Goal: Task Accomplishment & Management: Use online tool/utility

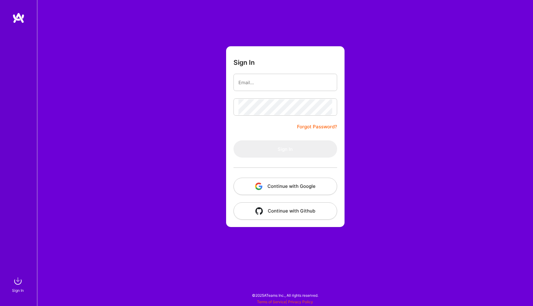
click at [277, 90] on div at bounding box center [286, 82] width 104 height 17
click at [279, 84] on input "email" at bounding box center [286, 83] width 94 height 16
type input "h"
type input "[EMAIL_ADDRESS][DOMAIN_NAME]"
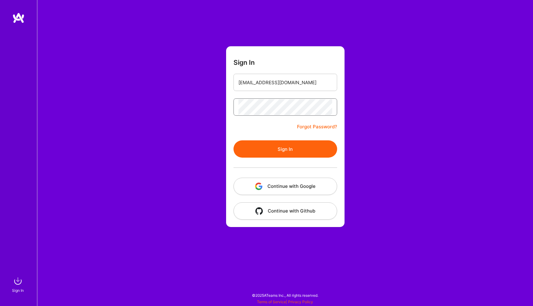
click at [234, 140] on button "Sign In" at bounding box center [286, 148] width 104 height 17
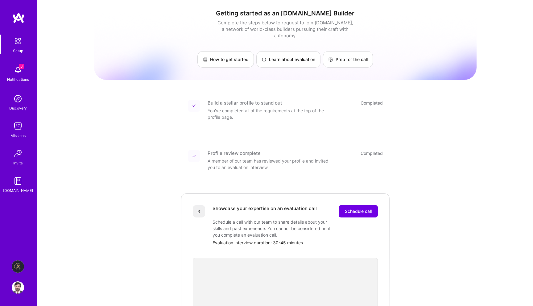
click at [17, 267] on img at bounding box center [18, 267] width 12 height 12
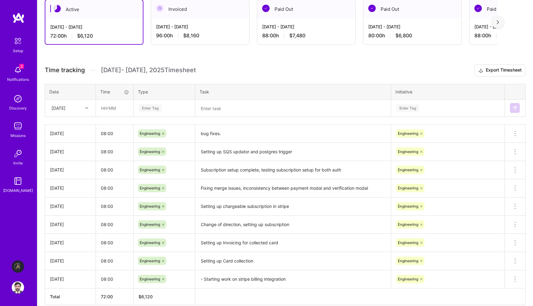
scroll to position [143, 0]
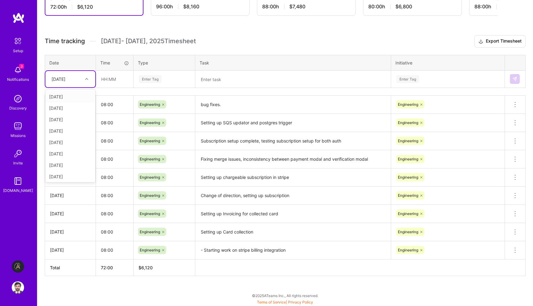
click at [80, 76] on div "[DATE]" at bounding box center [65, 79] width 34 height 10
click at [70, 175] on div "[DATE]" at bounding box center [70, 175] width 50 height 11
click at [123, 79] on input "text" at bounding box center [114, 79] width 37 height 16
type input "08:00"
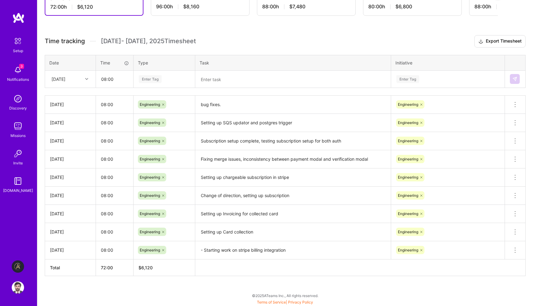
click at [149, 82] on div "Enter Tag" at bounding box center [150, 79] width 23 height 10
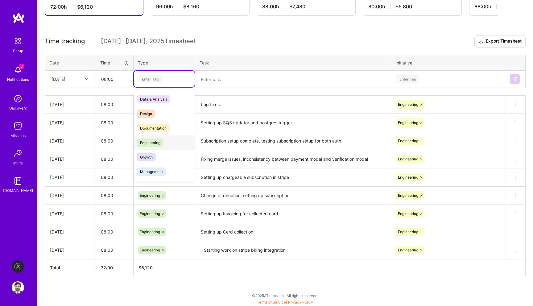
click at [157, 141] on span "Engineering" at bounding box center [150, 143] width 27 height 8
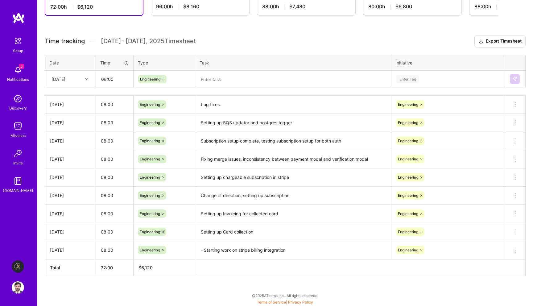
click at [224, 70] on td at bounding box center [293, 78] width 196 height 17
click at [219, 81] on textarea at bounding box center [293, 79] width 194 height 16
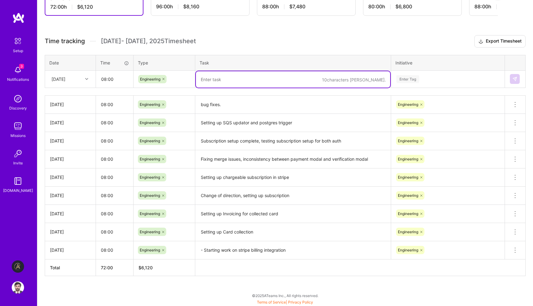
type textarea "K"
type textarea "Launch Event"
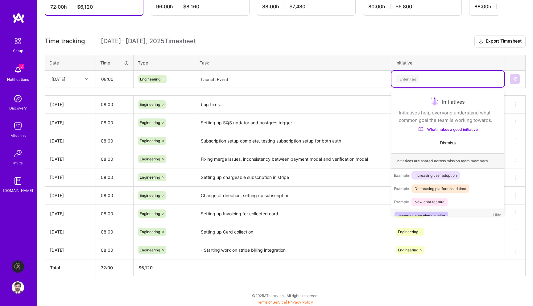
click at [428, 71] on div "Enter Tag" at bounding box center [448, 79] width 113 height 16
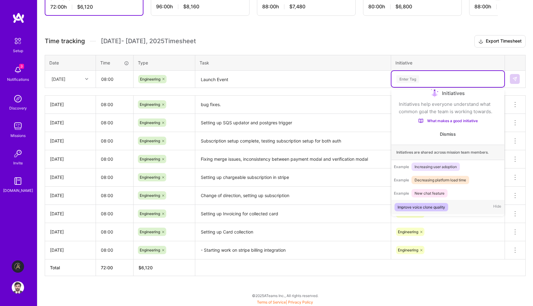
scroll to position [10, 0]
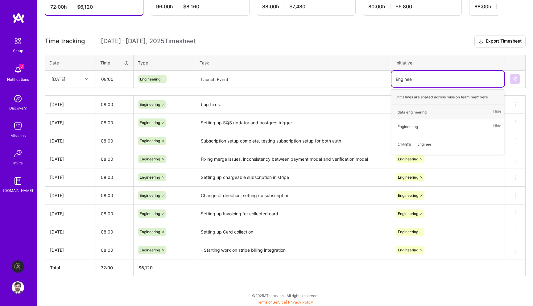
type input "Engineer"
click at [430, 121] on div "Engineering Hide" at bounding box center [448, 126] width 113 height 15
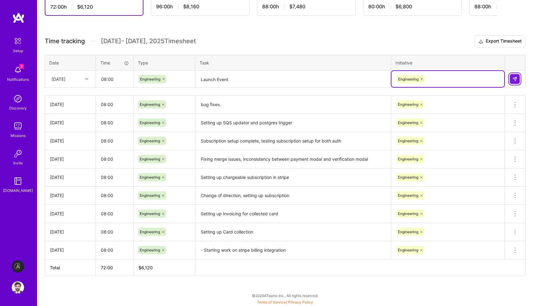
click at [513, 77] on img at bounding box center [515, 79] width 5 height 5
